Goal: Information Seeking & Learning: Understand process/instructions

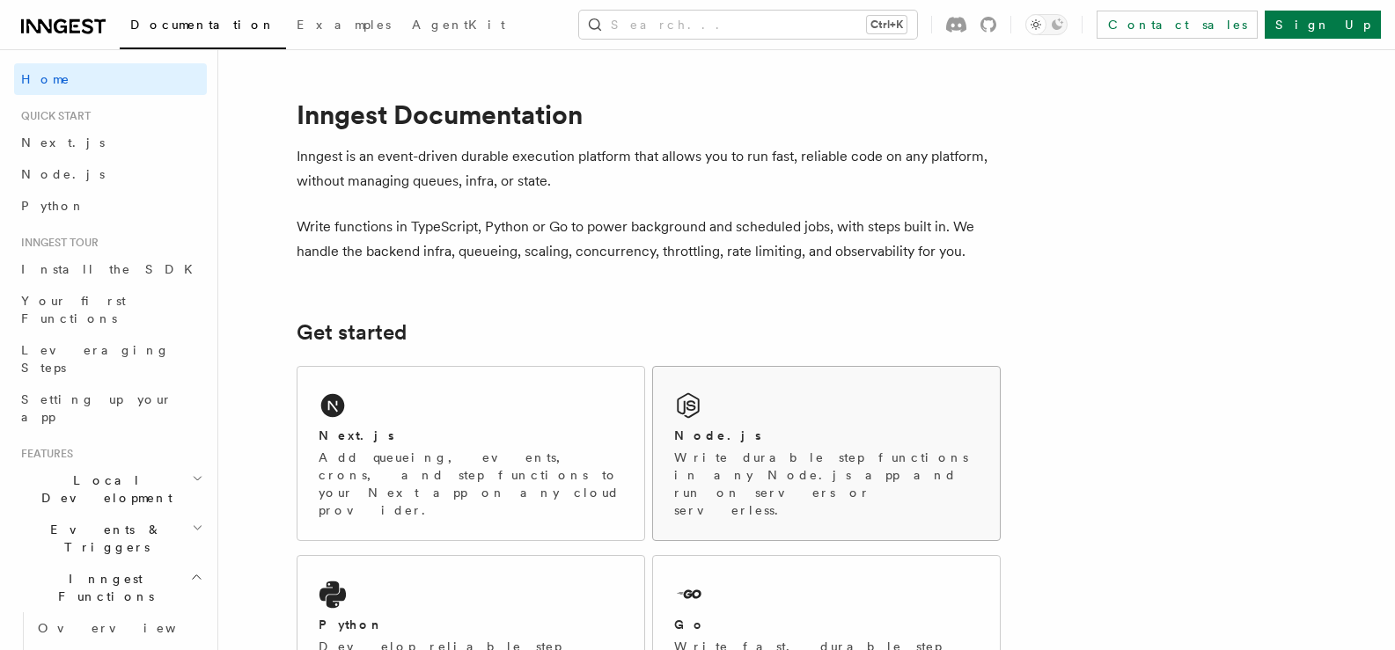
click at [850, 465] on p "Write durable step functions in any Node.js app and run on servers or serverles…" at bounding box center [826, 484] width 304 height 70
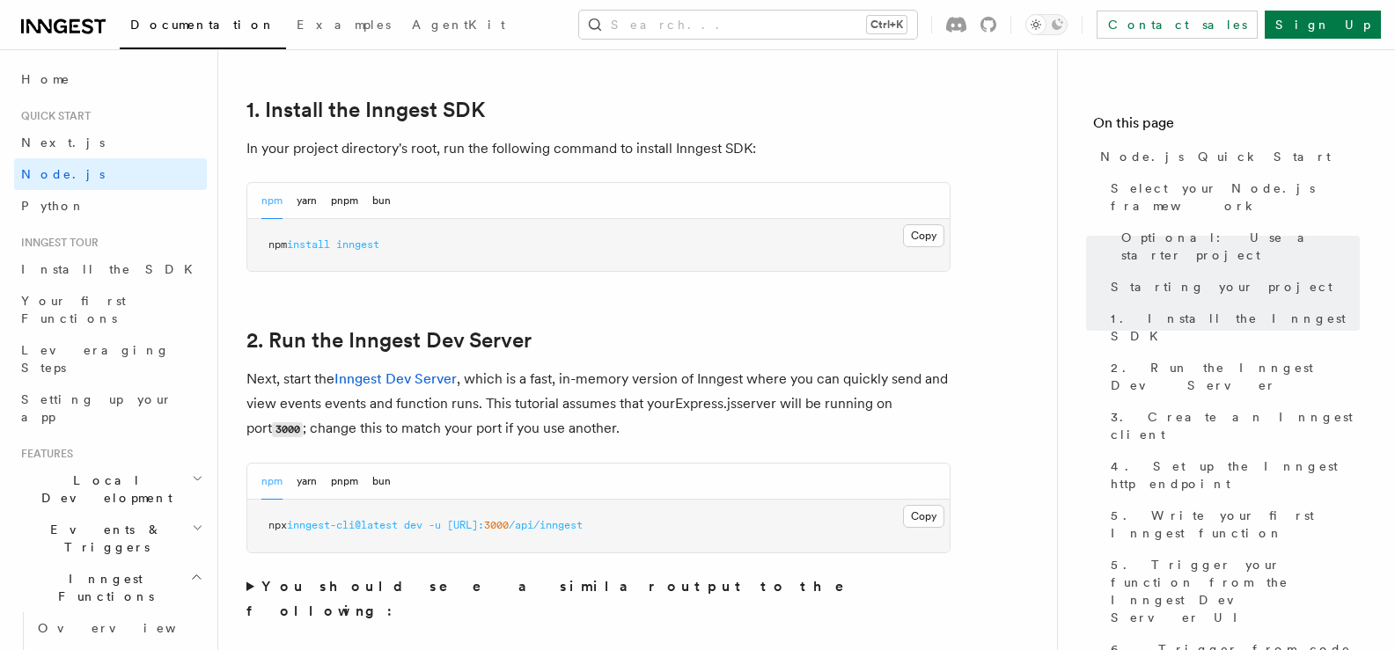
scroll to position [1144, 0]
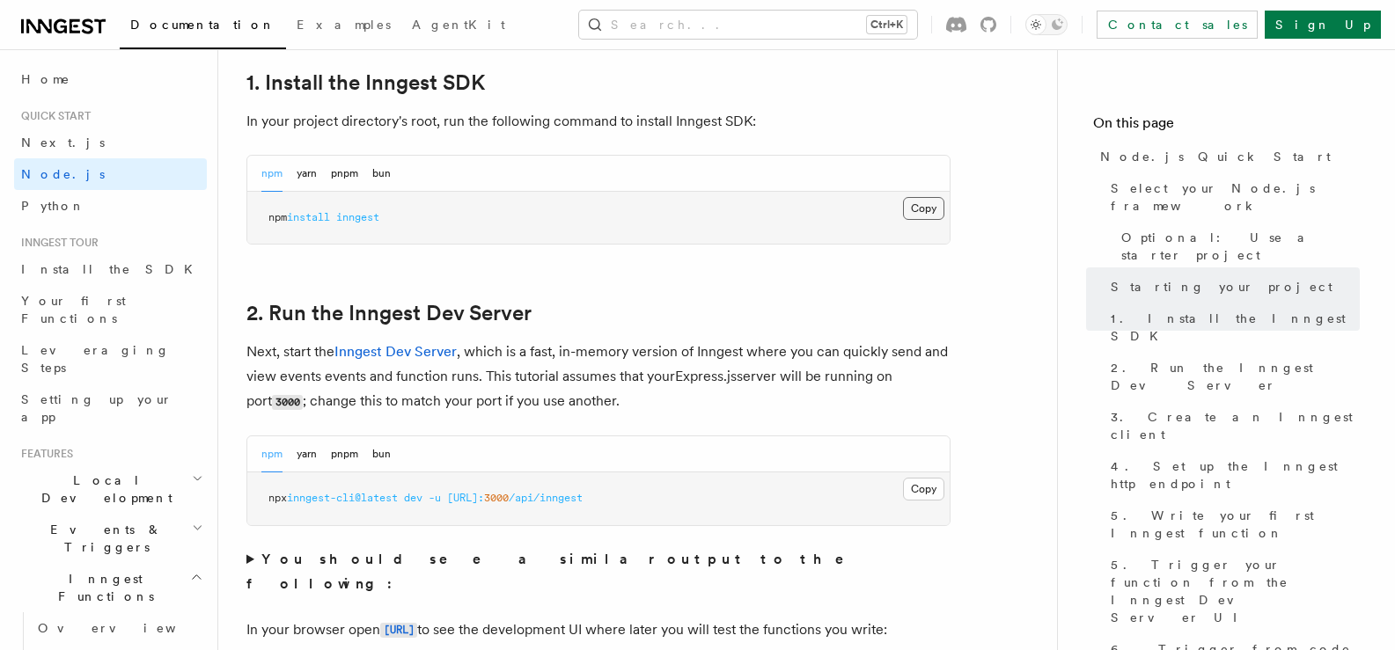
click at [926, 205] on button "Copy Copied" at bounding box center [923, 208] width 41 height 23
click at [43, 69] on link "Home" at bounding box center [110, 79] width 193 height 32
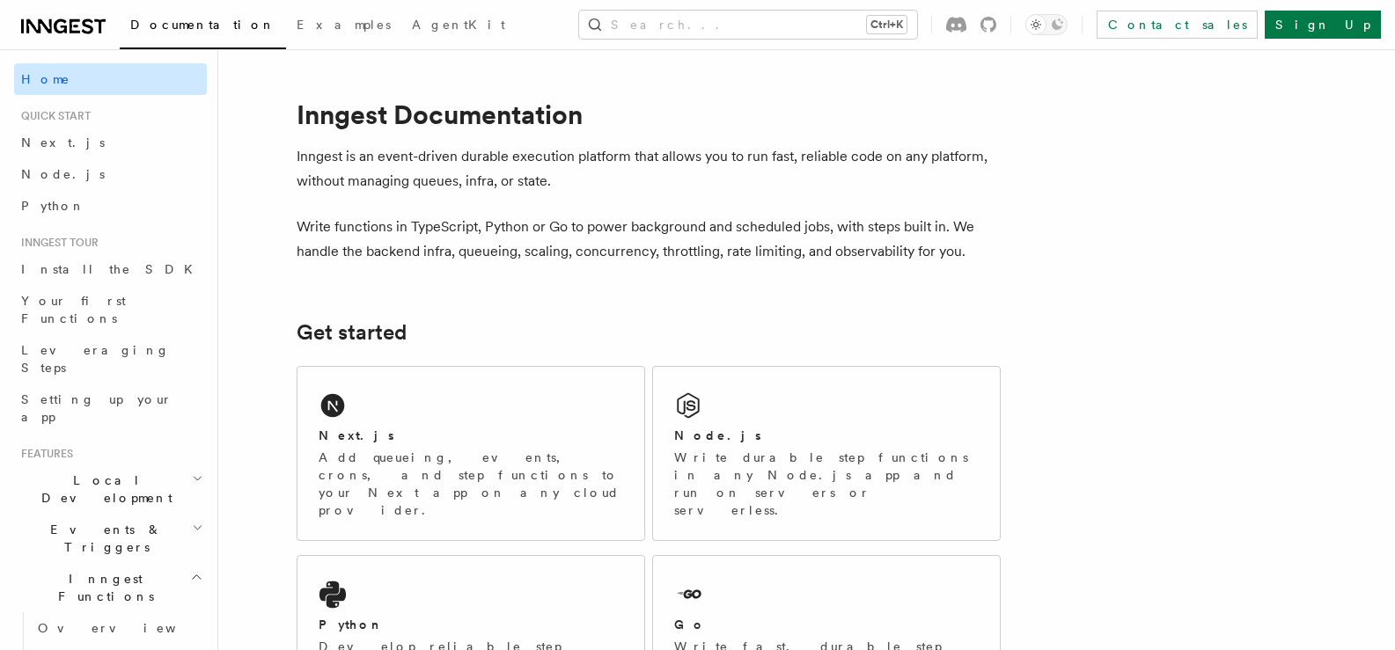
click at [71, 77] on link "Home" at bounding box center [110, 79] width 193 height 32
click at [23, 74] on span "Home" at bounding box center [45, 79] width 49 height 18
click at [75, 26] on icon at bounding box center [75, 26] width 5 height 3
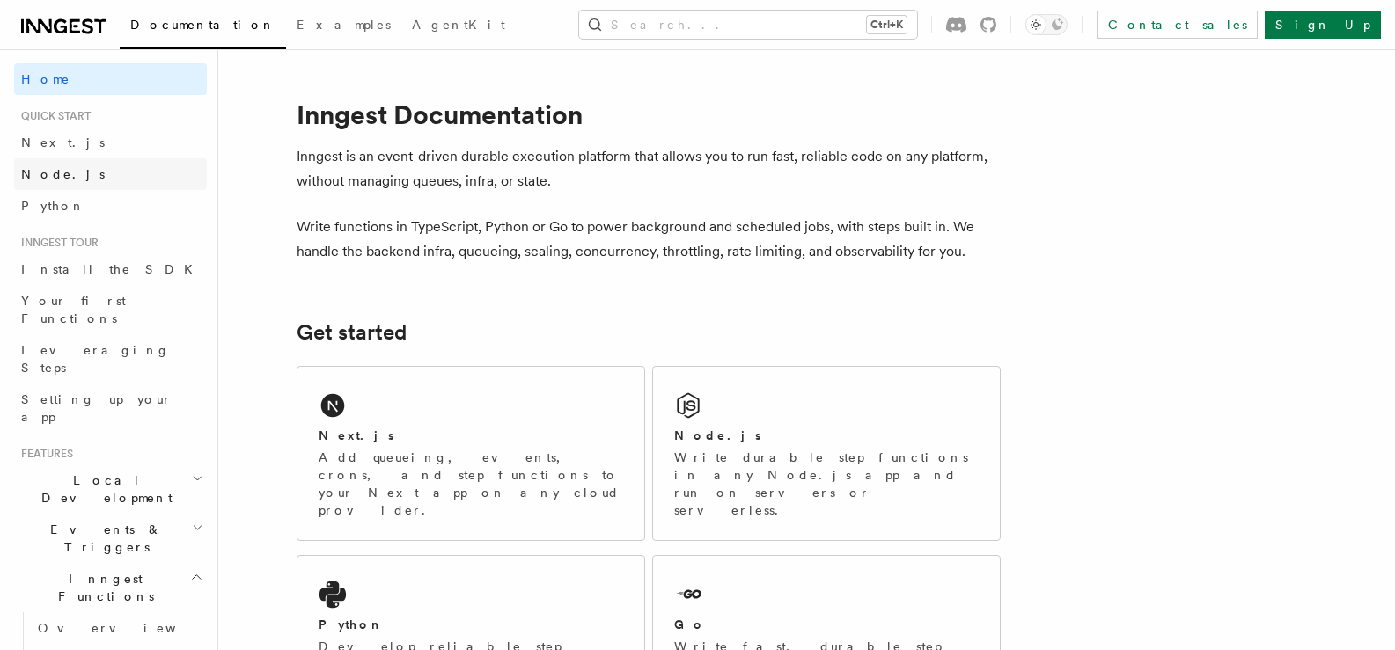
click at [34, 178] on span "Node.js" at bounding box center [63, 174] width 84 height 14
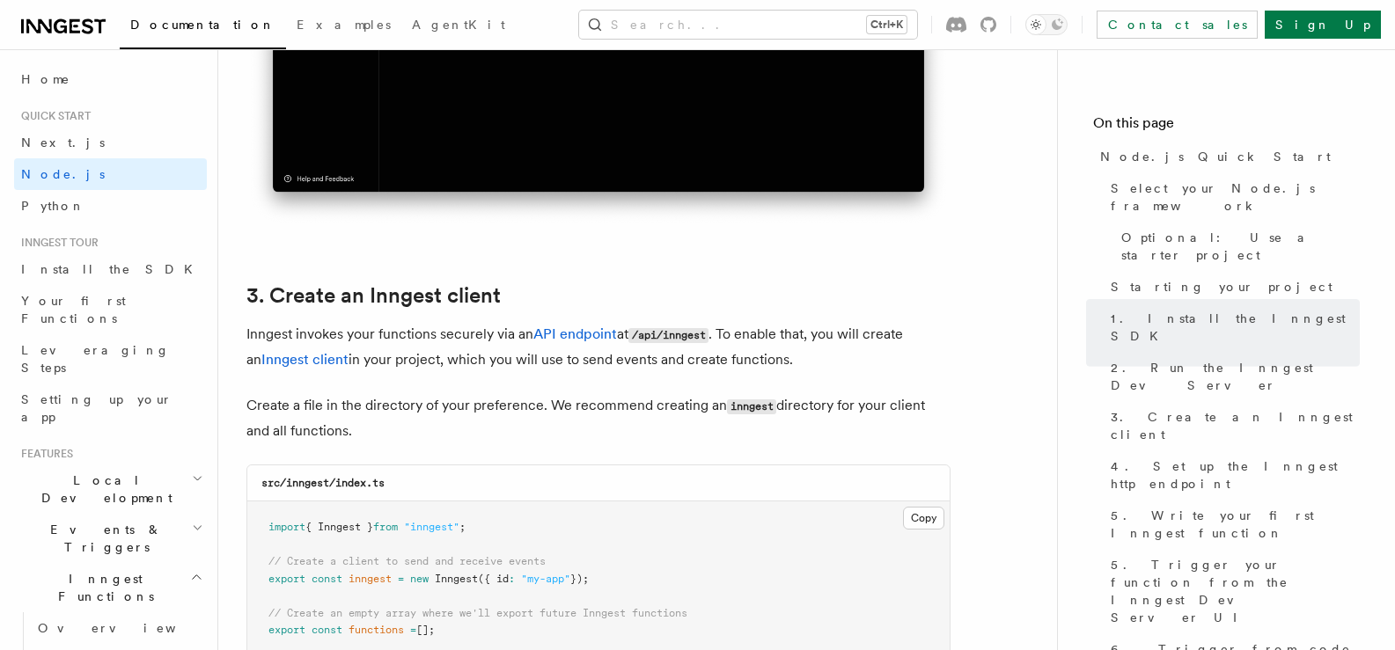
scroll to position [2200, 0]
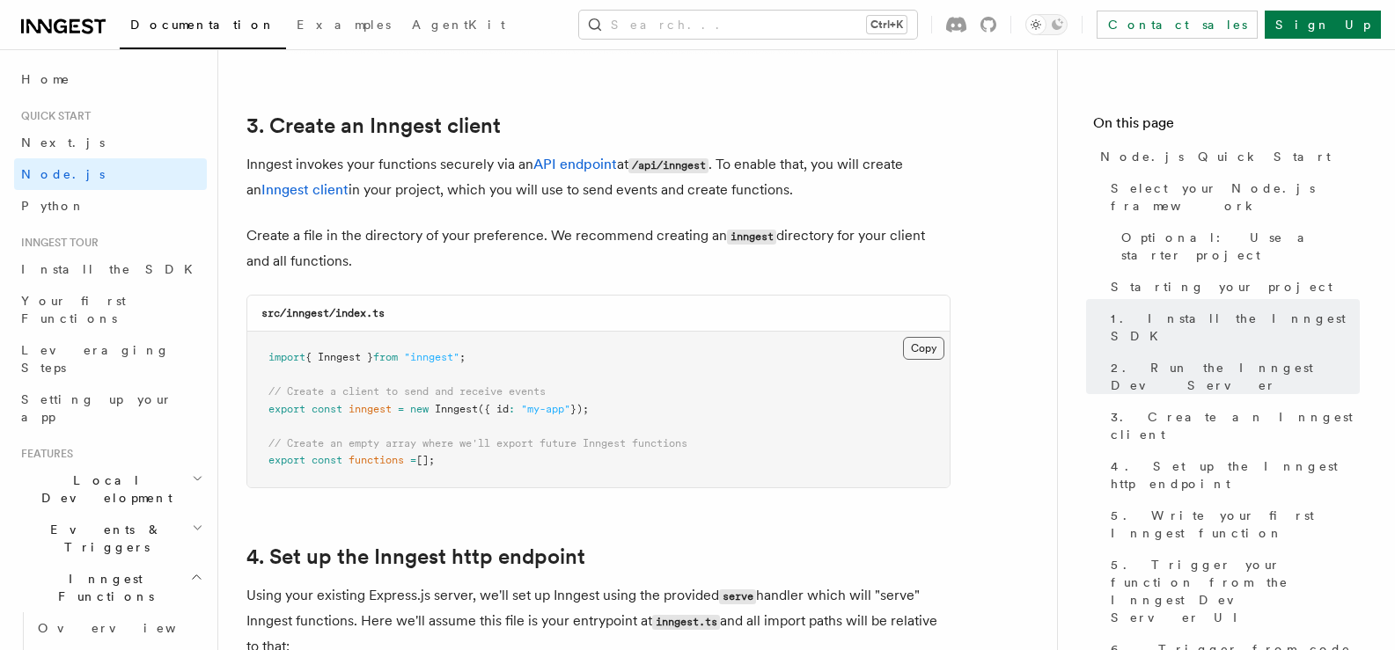
click at [920, 355] on button "Copy Copied" at bounding box center [923, 348] width 41 height 23
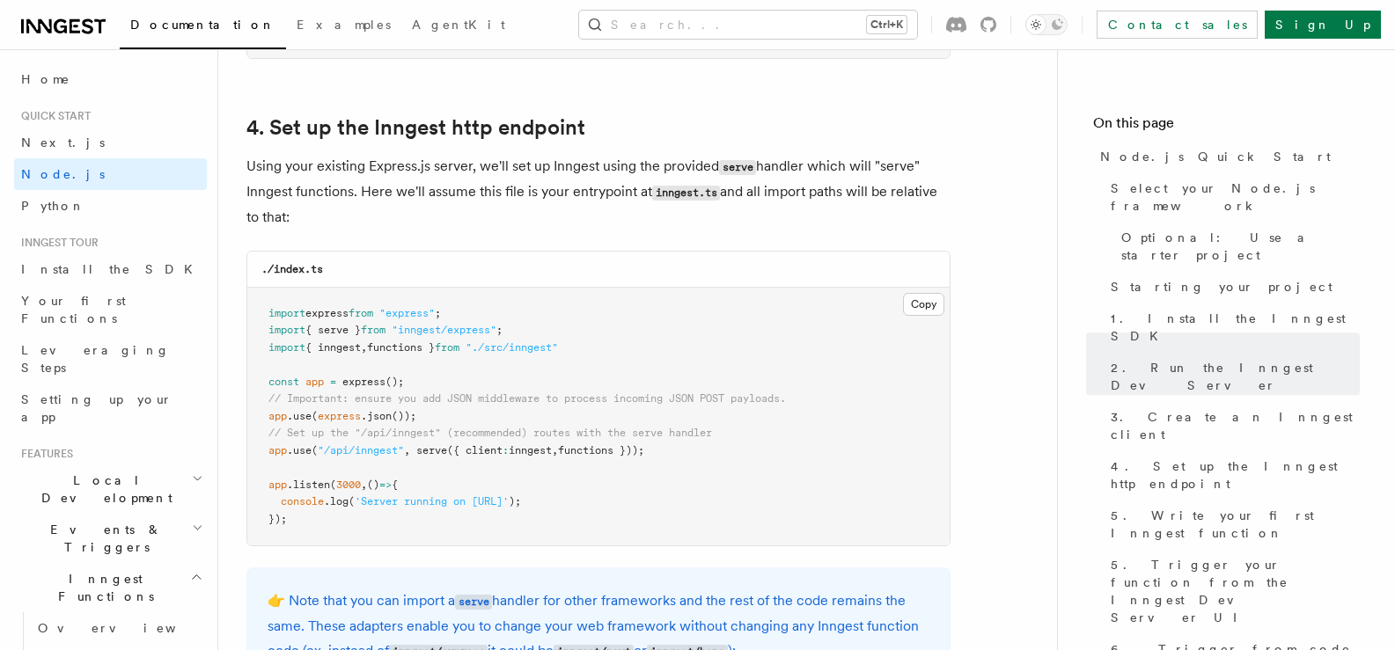
scroll to position [2816, 0]
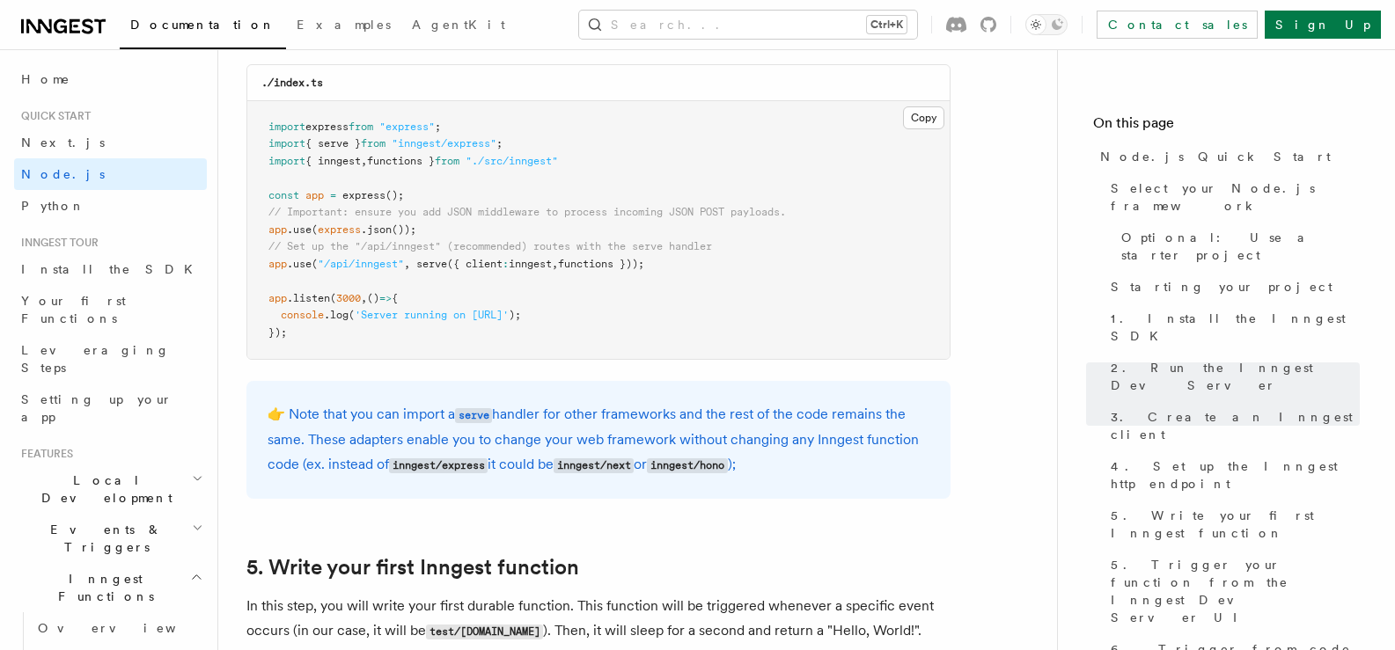
click at [735, 322] on pre "import express from "express" ; import { serve } from "inngest/express" ; impor…" at bounding box center [598, 230] width 702 height 259
drag, startPoint x: 677, startPoint y: 263, endPoint x: 242, endPoint y: 249, distance: 435.8
copy code "// Set up the "/api/inngest" (recommended) routes with the serve handler app .u…"
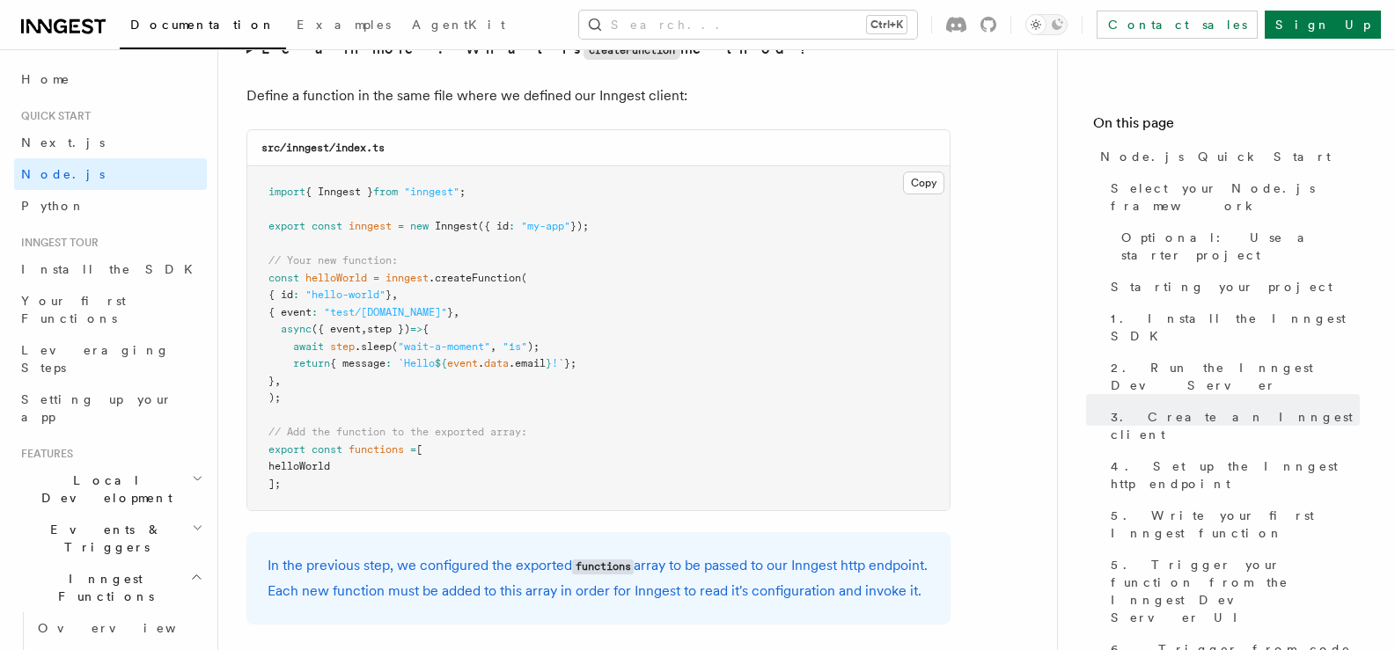
scroll to position [3519, 0]
